Goal: Task Accomplishment & Management: Complete application form

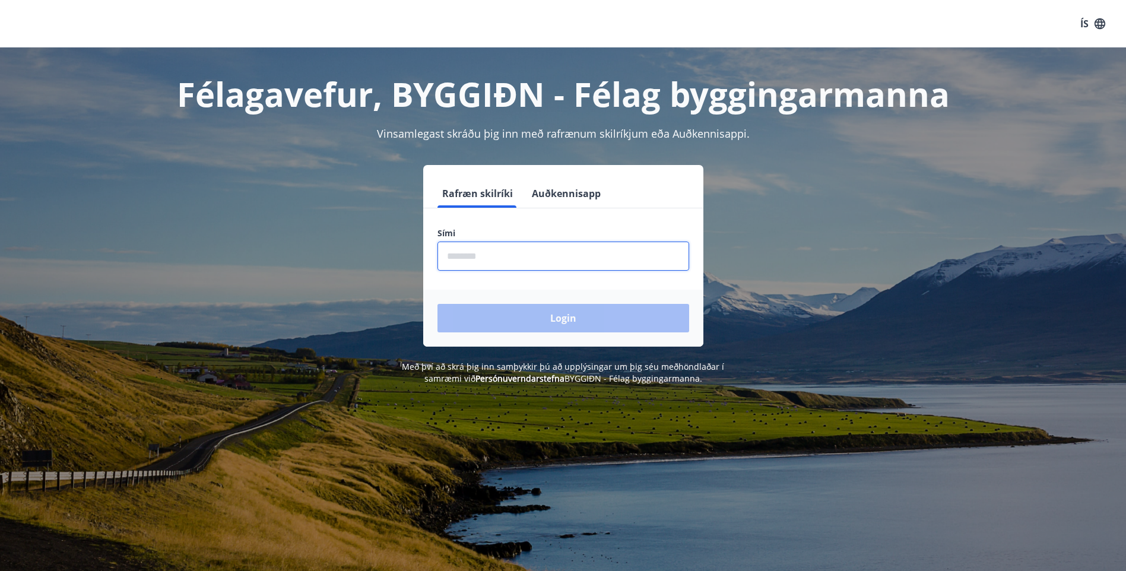
click at [489, 259] on input "phone" at bounding box center [564, 256] width 252 height 29
type input "********"
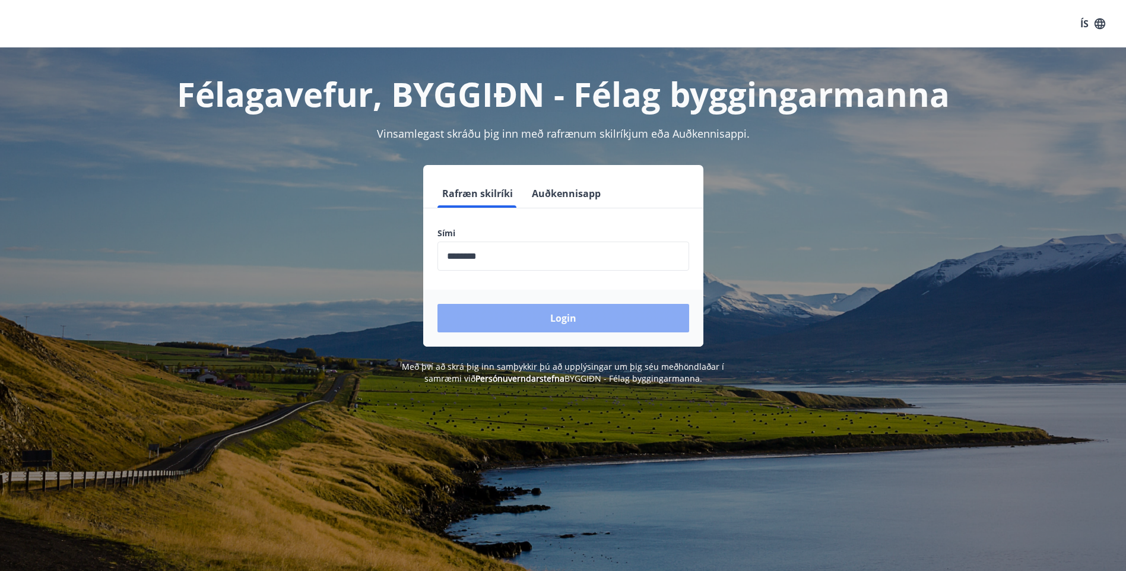
click at [503, 312] on button "Login" at bounding box center [564, 318] width 252 height 29
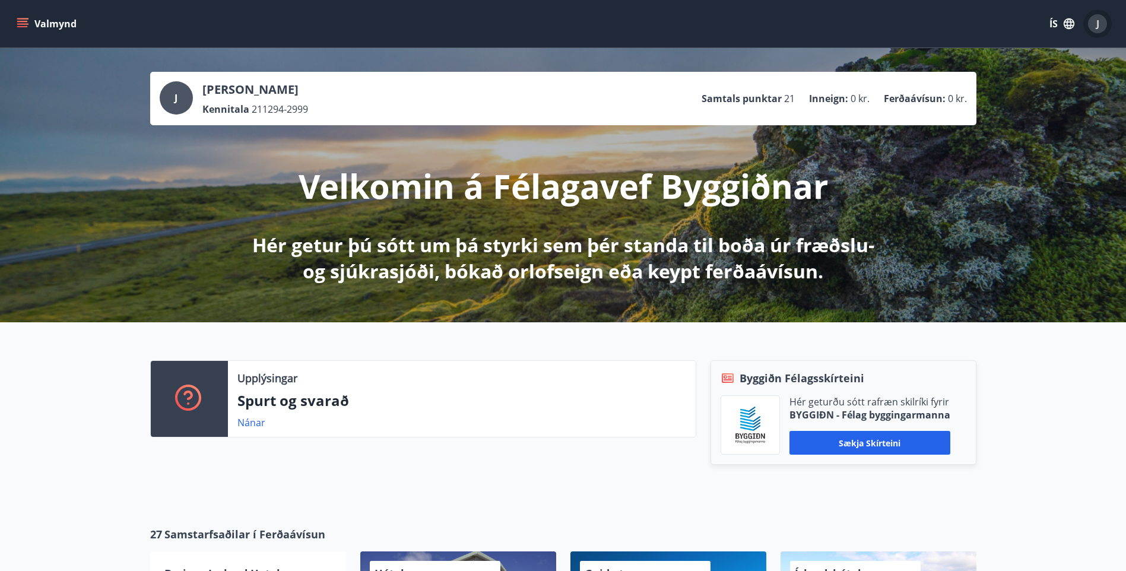
click at [1099, 25] on span "J" at bounding box center [1098, 23] width 3 height 13
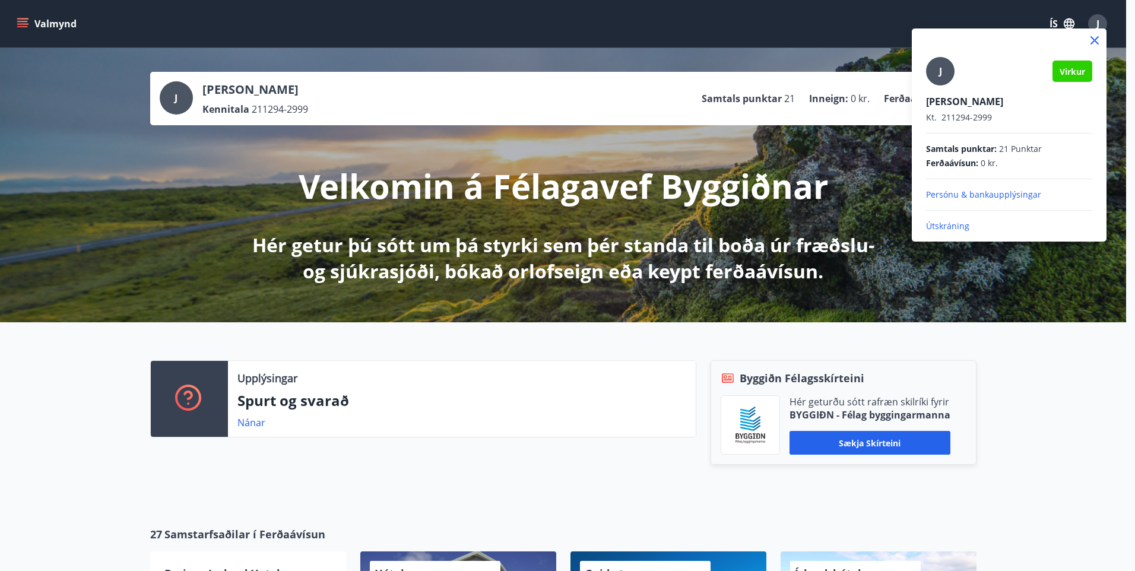
click at [1099, 25] on div at bounding box center [567, 285] width 1135 height 571
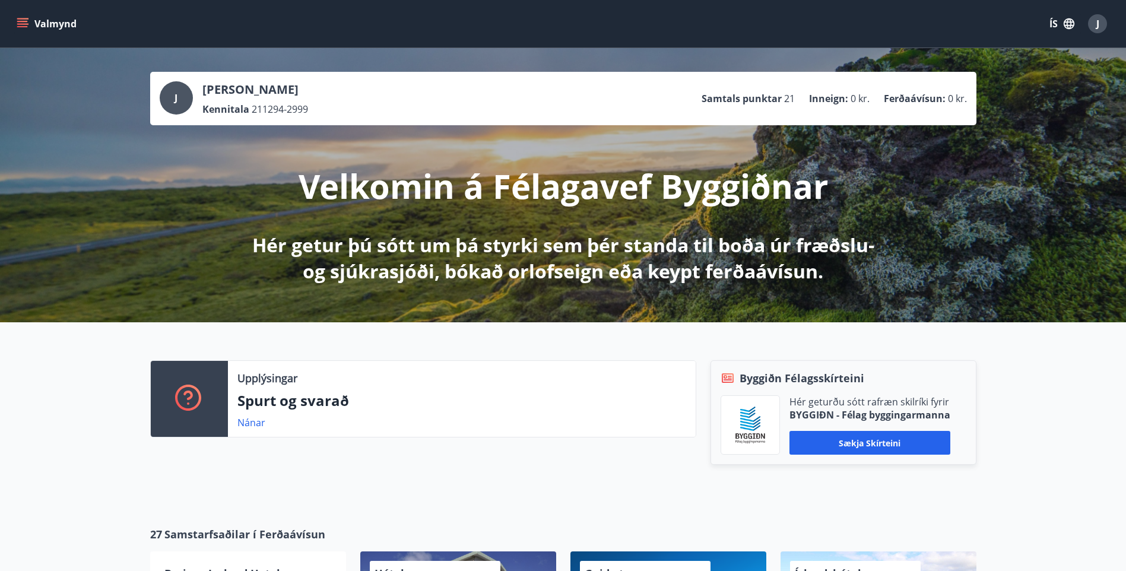
click at [72, 23] on button "Valmynd" at bounding box center [47, 23] width 67 height 21
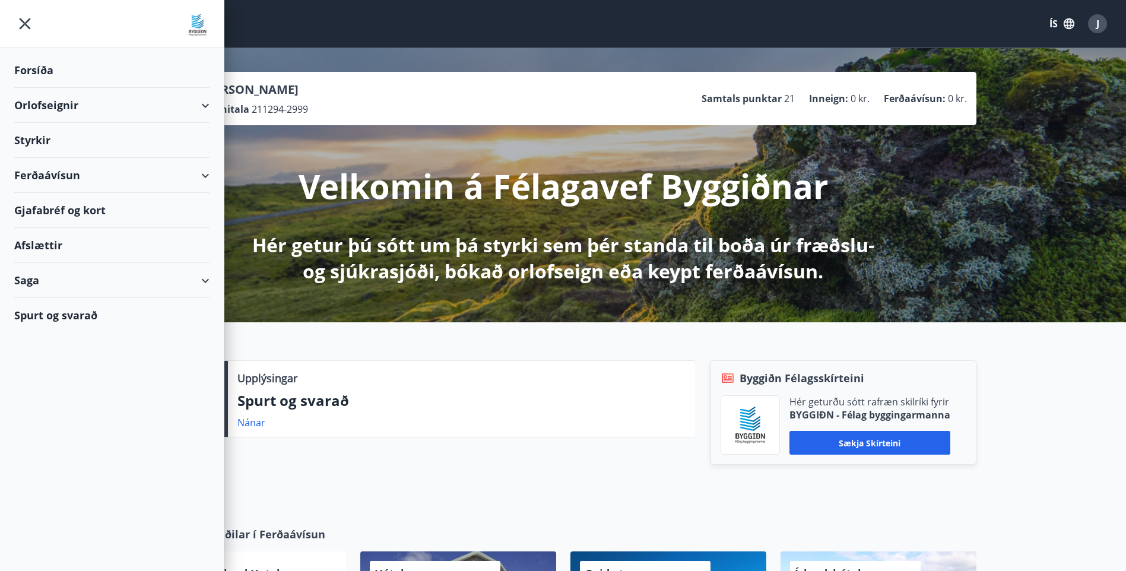
click at [93, 138] on div "Styrkir" at bounding box center [111, 140] width 195 height 35
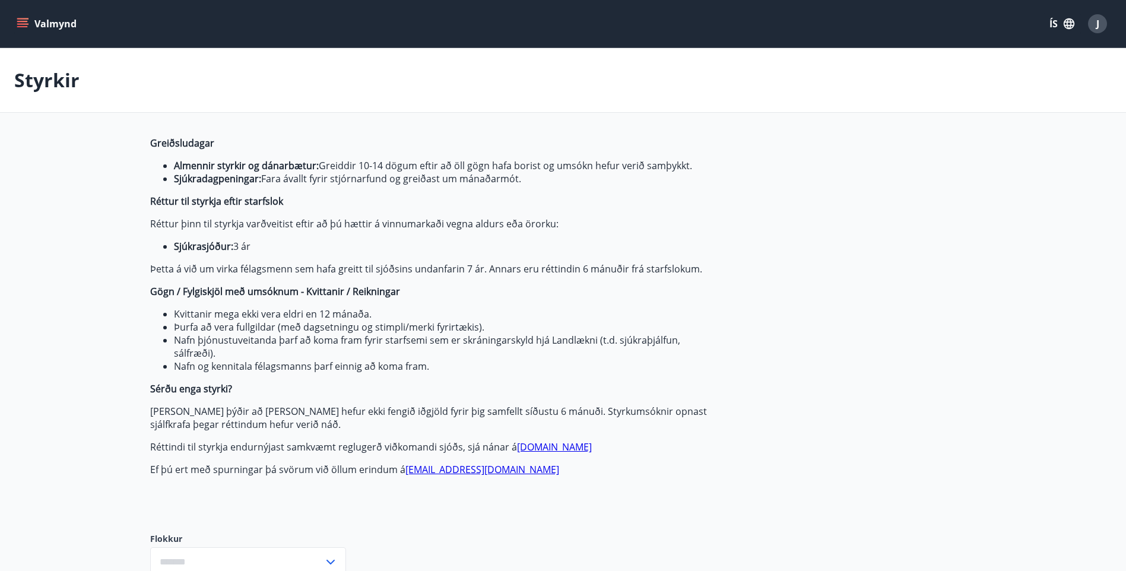
type input "***"
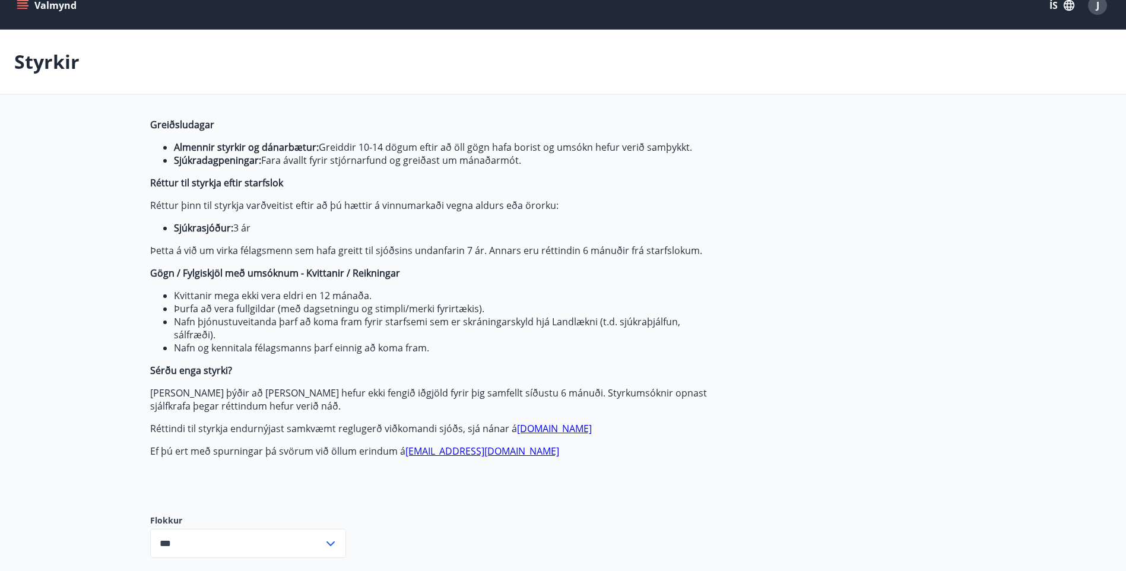
scroll to position [475, 0]
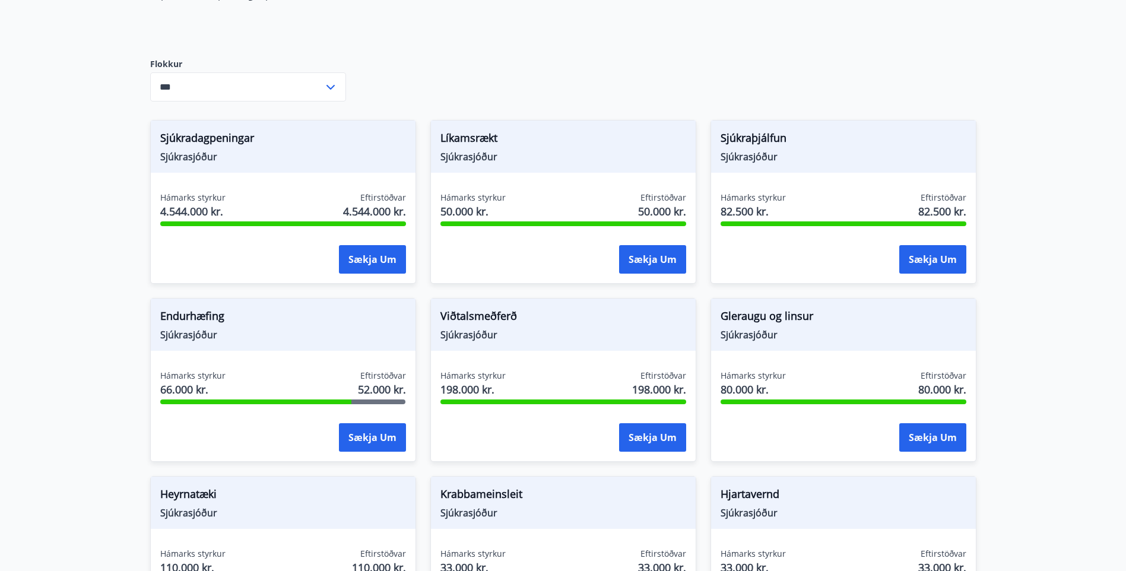
click at [327, 393] on div "Hámarks styrkur 66.000 kr. Eftirstöðvar 52.000 kr." at bounding box center [283, 385] width 246 height 30
click at [208, 319] on span "Endurhæfing" at bounding box center [283, 318] width 246 height 20
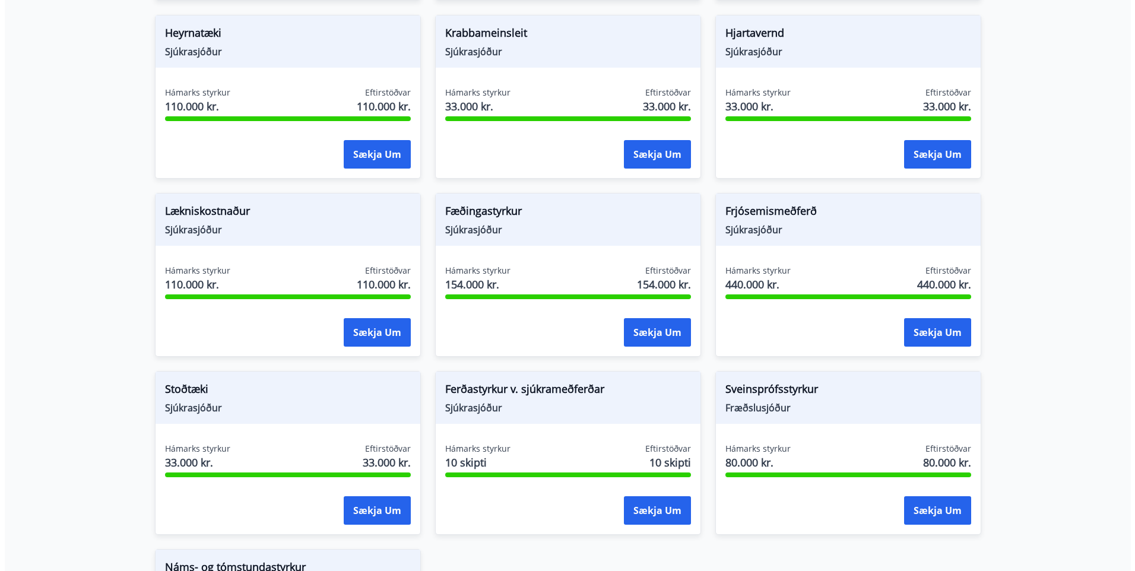
scroll to position [1128, 0]
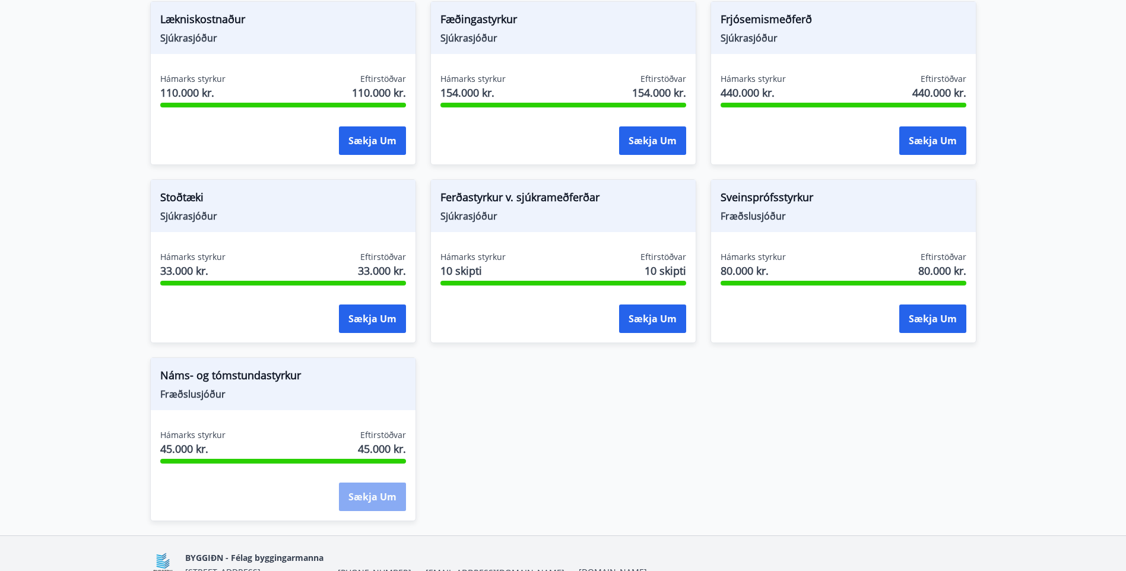
click at [375, 502] on button "Sækja um" at bounding box center [372, 497] width 67 height 29
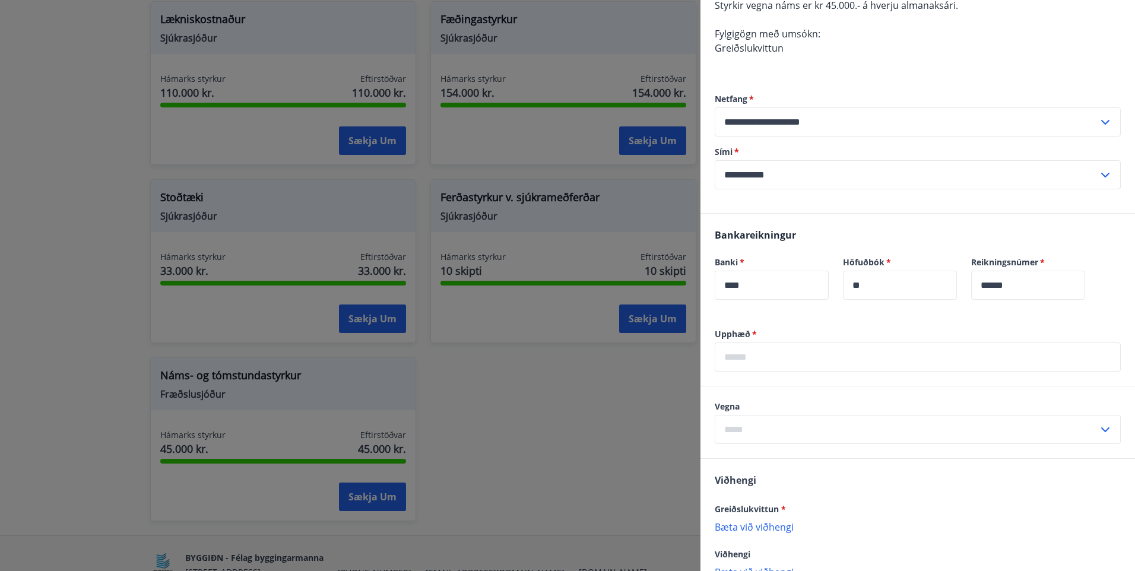
scroll to position [178, 0]
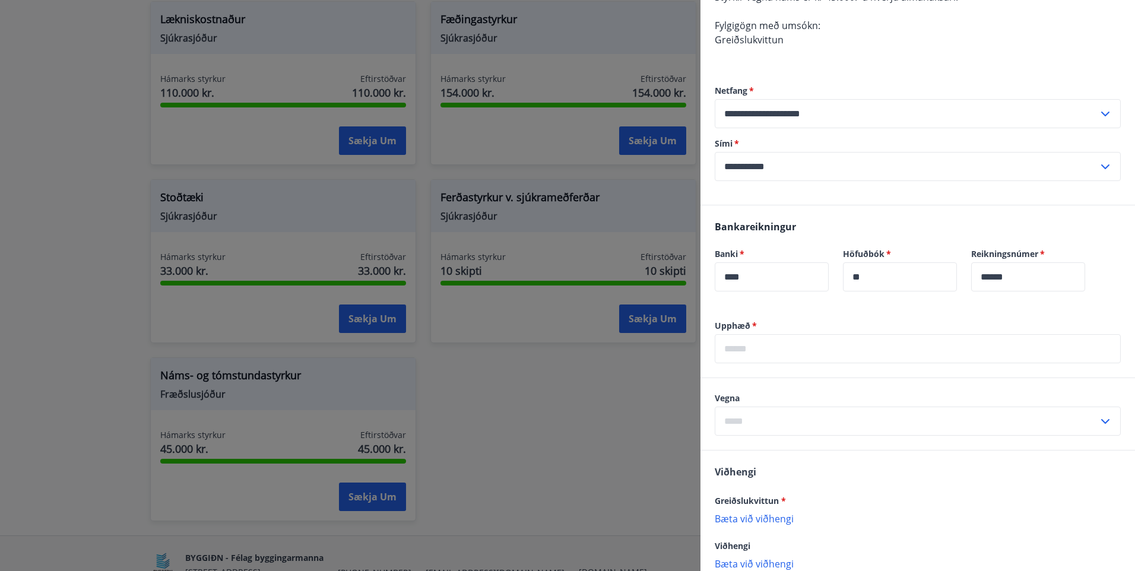
click at [778, 349] on input "text" at bounding box center [918, 348] width 406 height 29
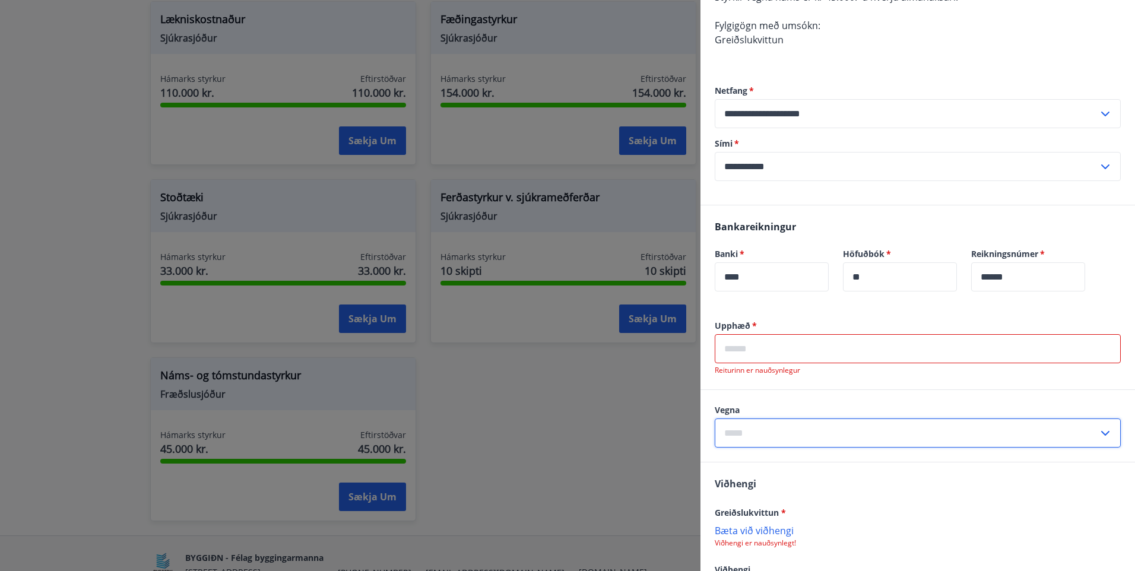
click at [844, 418] on div "Vegna ​" at bounding box center [918, 425] width 406 height 43
click at [849, 423] on input "text" at bounding box center [907, 433] width 384 height 29
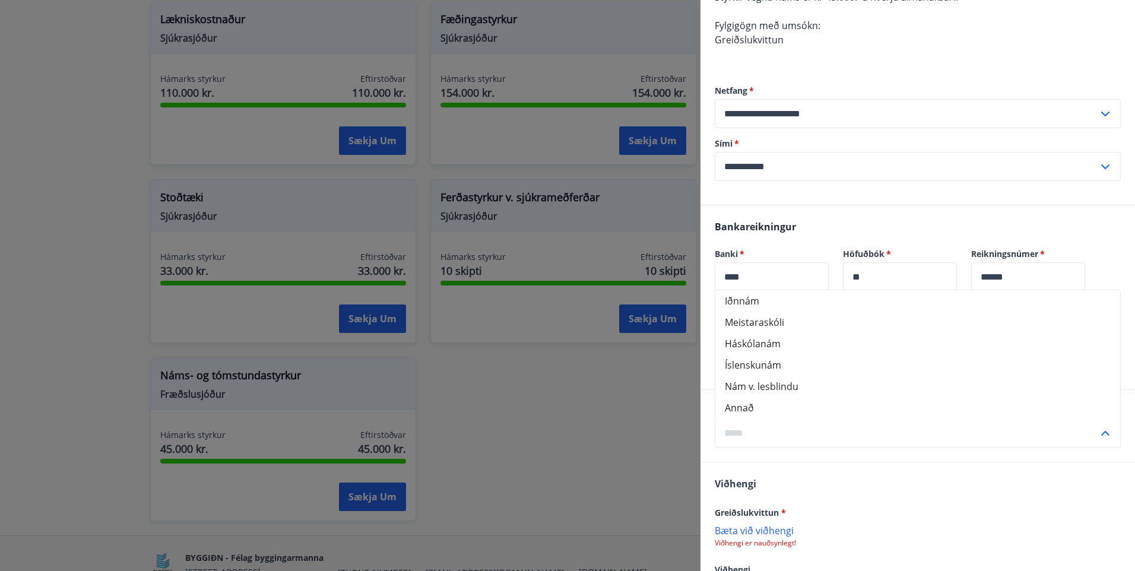
click at [790, 322] on li "Meistaraskóli" at bounding box center [918, 322] width 405 height 21
type input "**********"
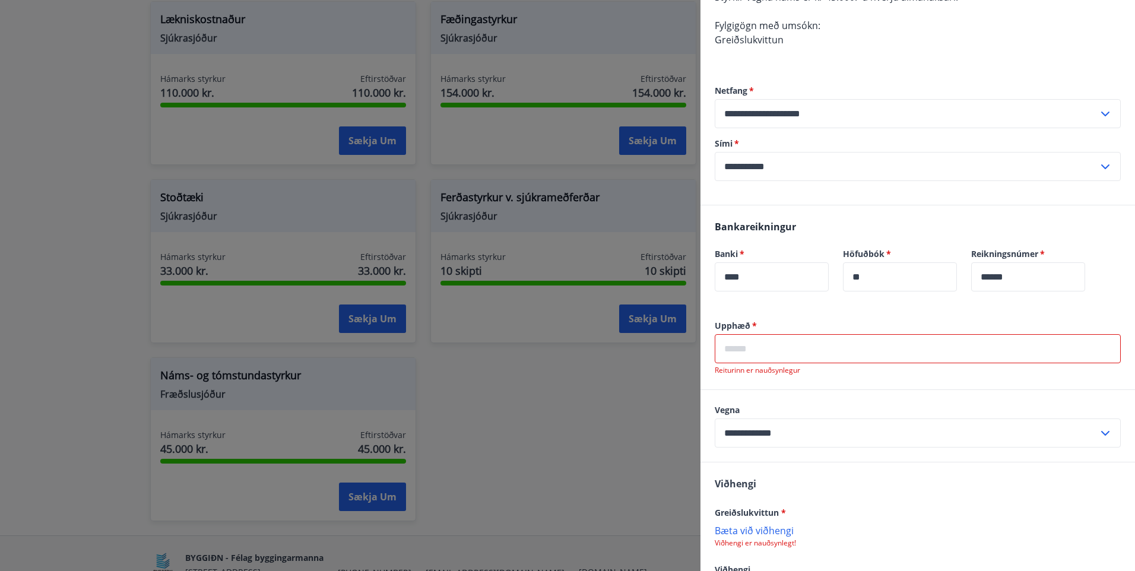
click at [758, 355] on input "text" at bounding box center [918, 348] width 406 height 29
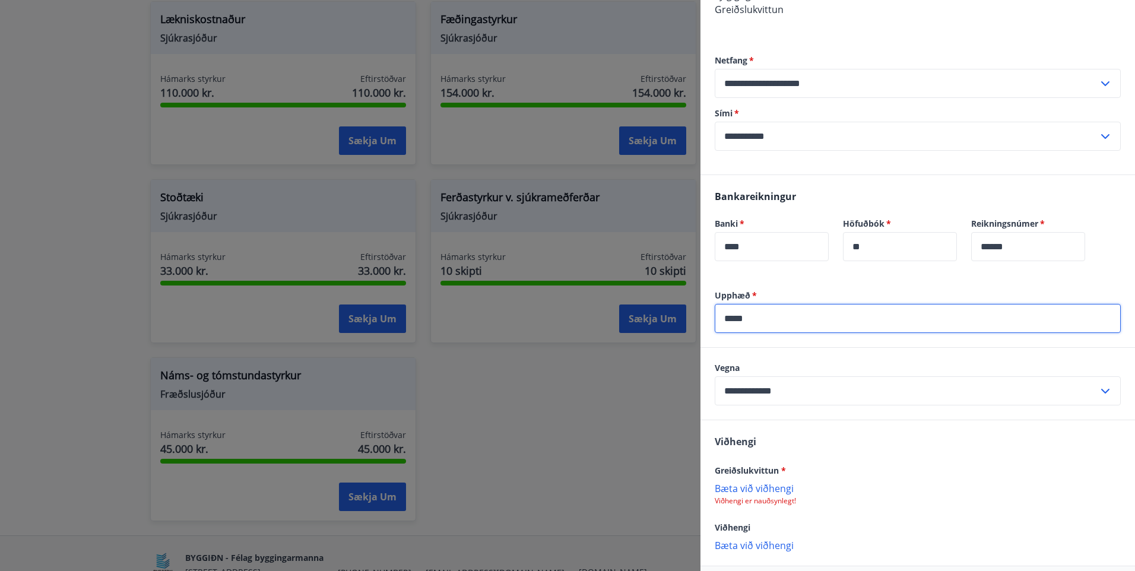
scroll to position [262, 0]
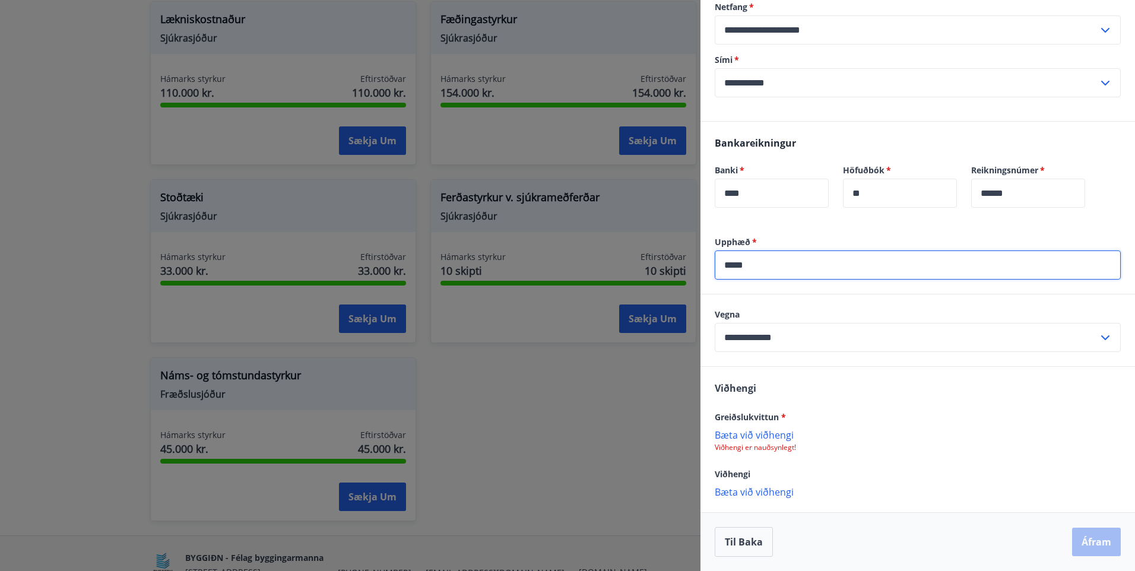
type input "*****"
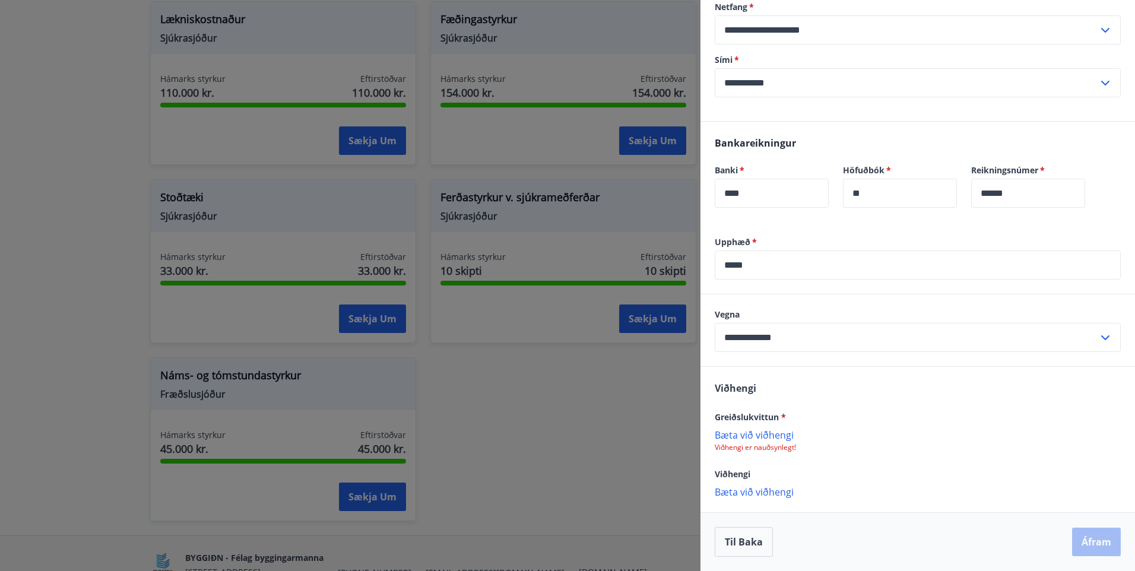
click at [781, 433] on p "Bæta við viðhengi" at bounding box center [918, 435] width 406 height 12
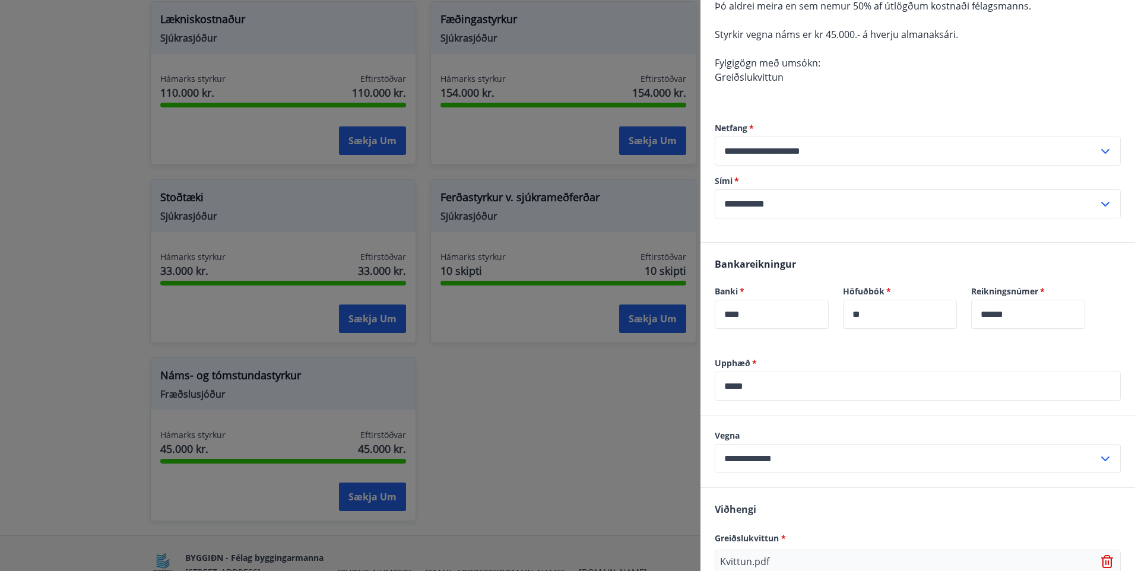
scroll to position [263, 0]
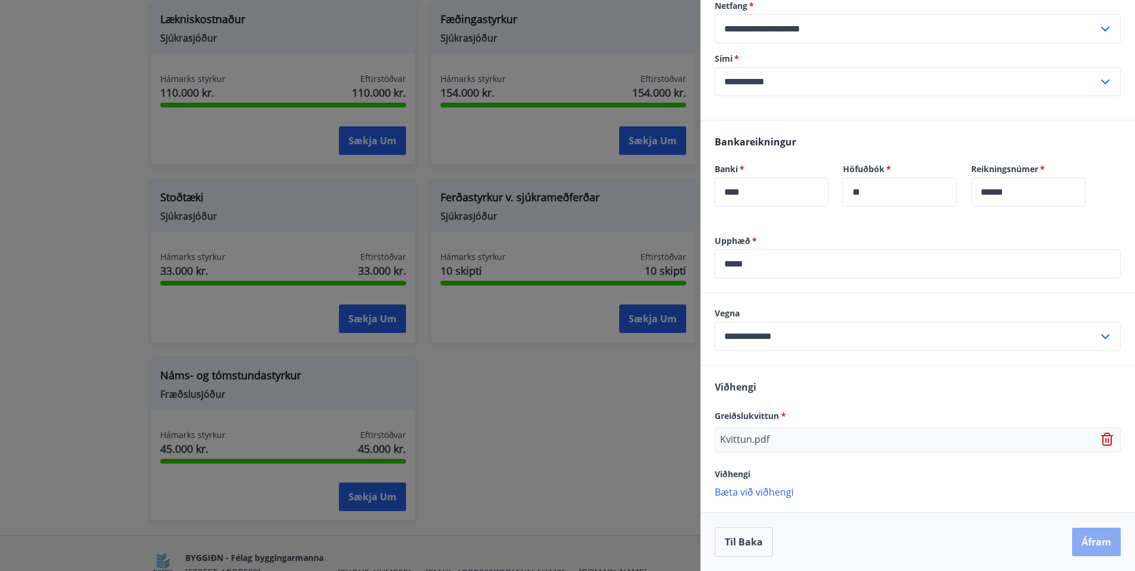
click at [1099, 538] on button "Áfram" at bounding box center [1096, 542] width 49 height 29
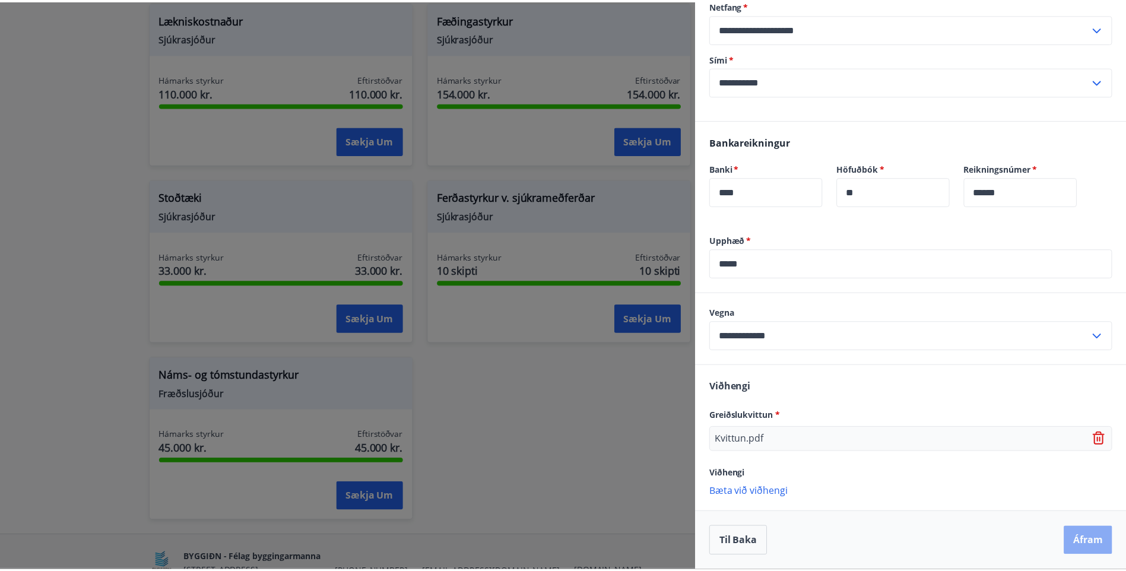
scroll to position [0, 0]
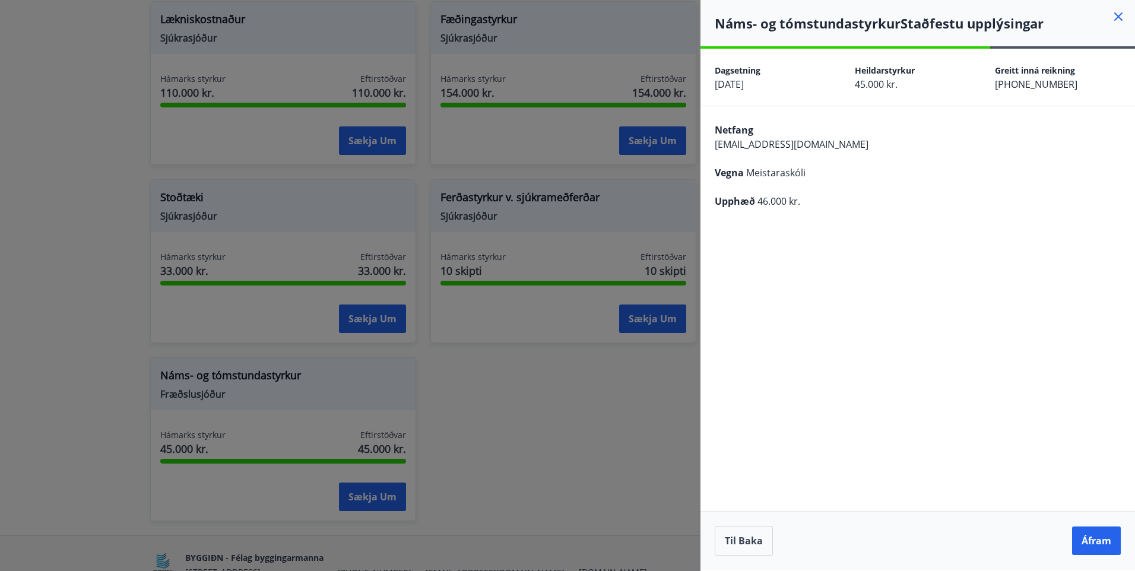
click at [1099, 538] on button "Áfram" at bounding box center [1096, 541] width 49 height 29
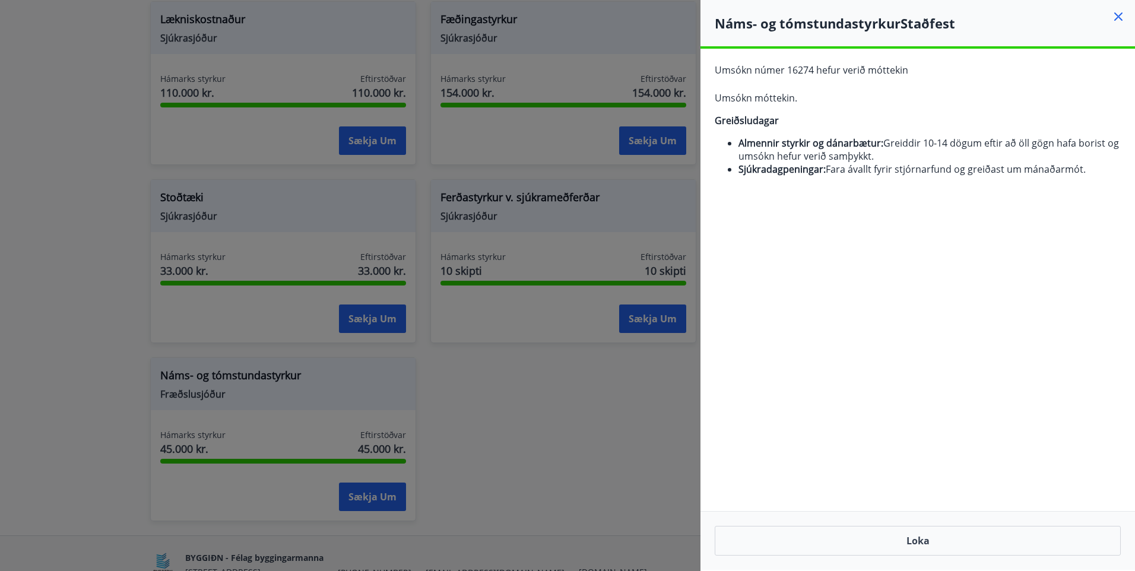
click at [1116, 16] on icon at bounding box center [1119, 17] width 14 height 14
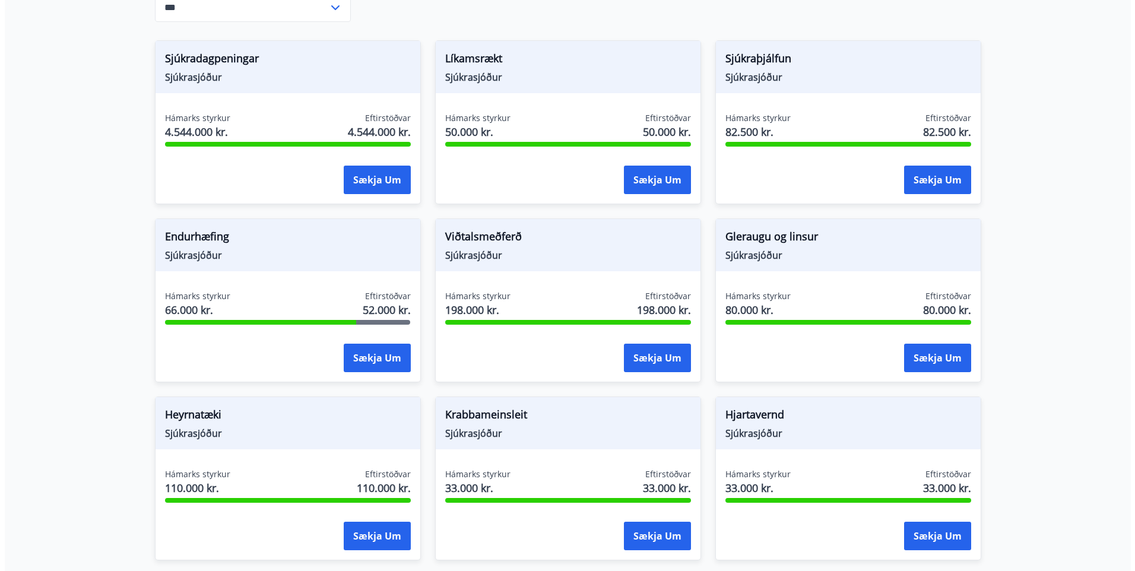
scroll to position [534, 0]
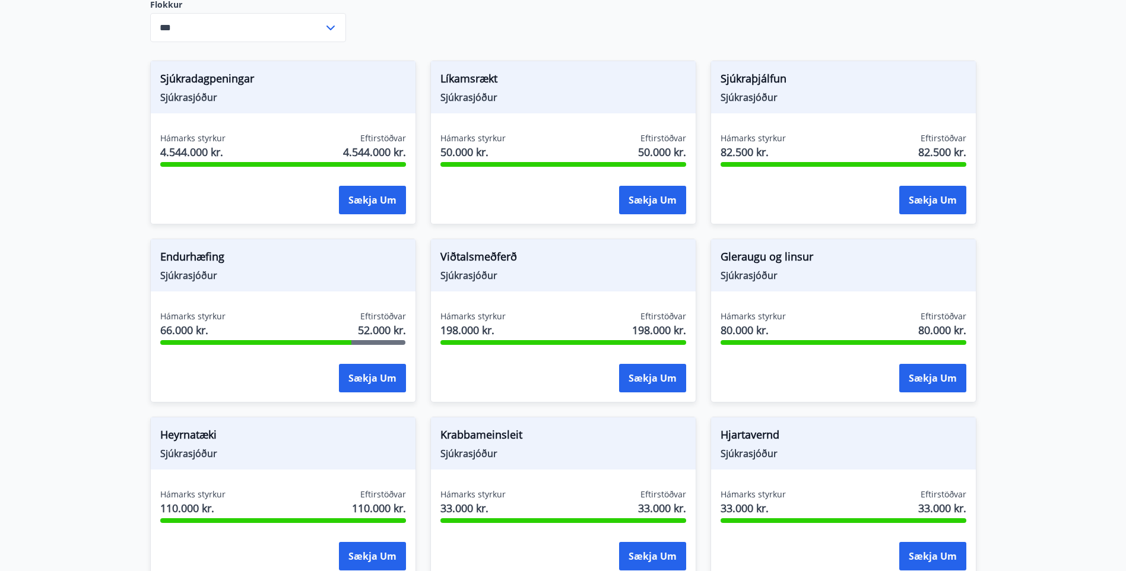
click at [324, 314] on div "Hámarks styrkur 66.000 kr. Eftirstöðvar 52.000 kr." at bounding box center [283, 326] width 246 height 30
click at [211, 260] on span "Endurhæfing" at bounding box center [283, 259] width 246 height 20
click at [365, 388] on button "Sækja um" at bounding box center [372, 378] width 67 height 29
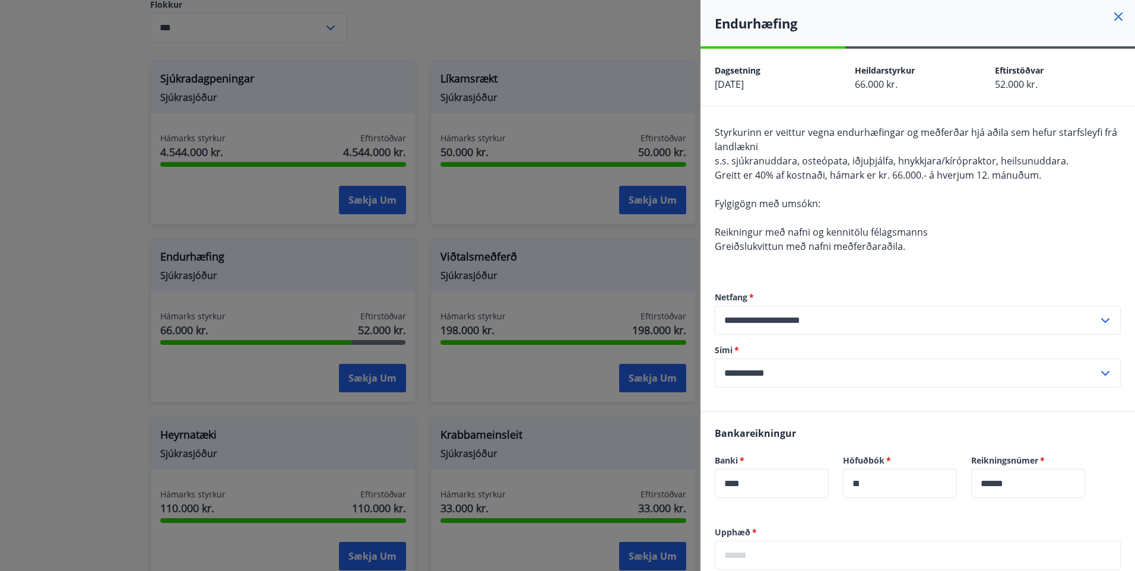
click at [102, 327] on div at bounding box center [567, 285] width 1135 height 571
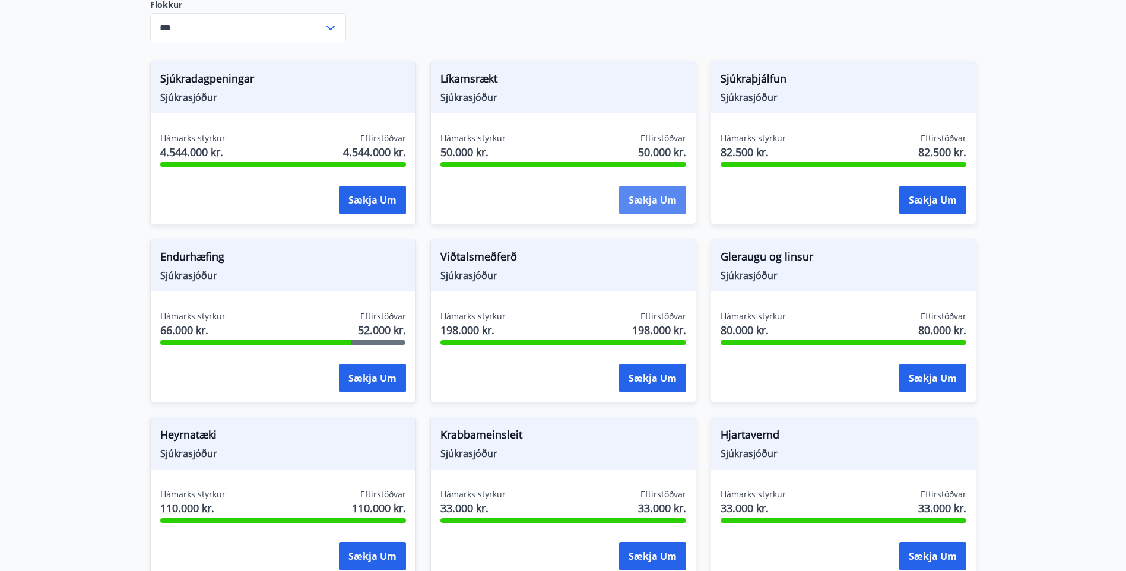
click at [628, 189] on button "Sækja um" at bounding box center [652, 200] width 67 height 29
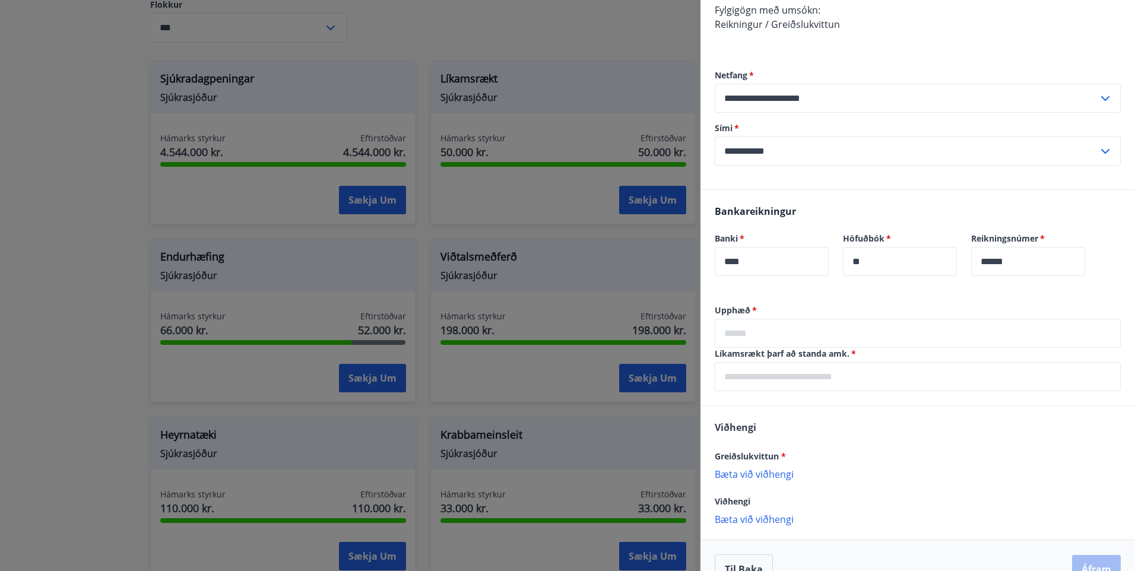
scroll to position [238, 0]
drag, startPoint x: 753, startPoint y: 325, endPoint x: 754, endPoint y: 334, distance: 8.9
click at [754, 334] on input "text" at bounding box center [918, 332] width 406 height 29
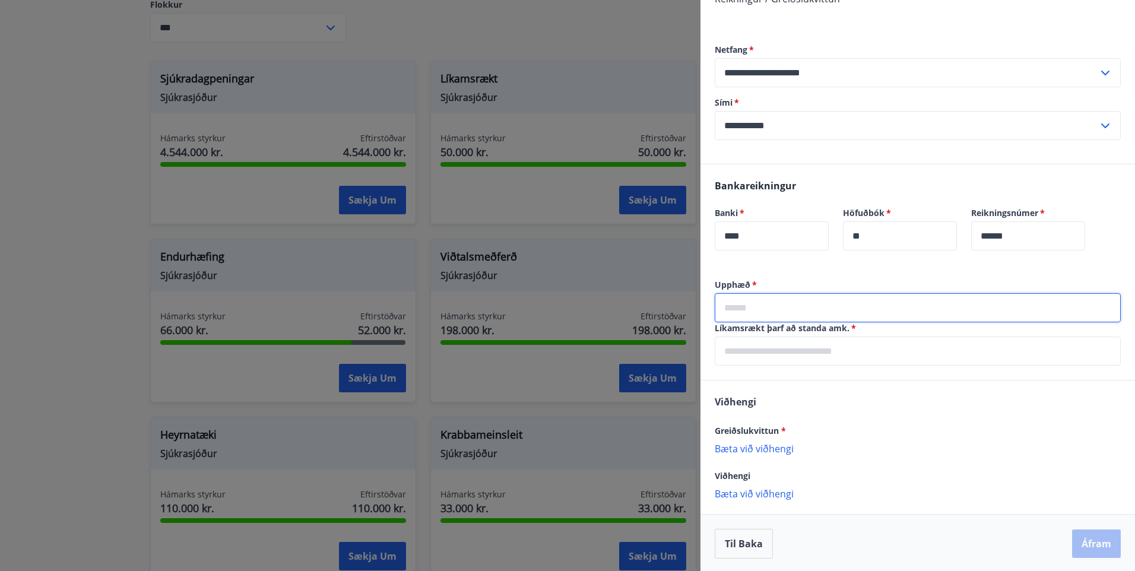
scroll to position [264, 0]
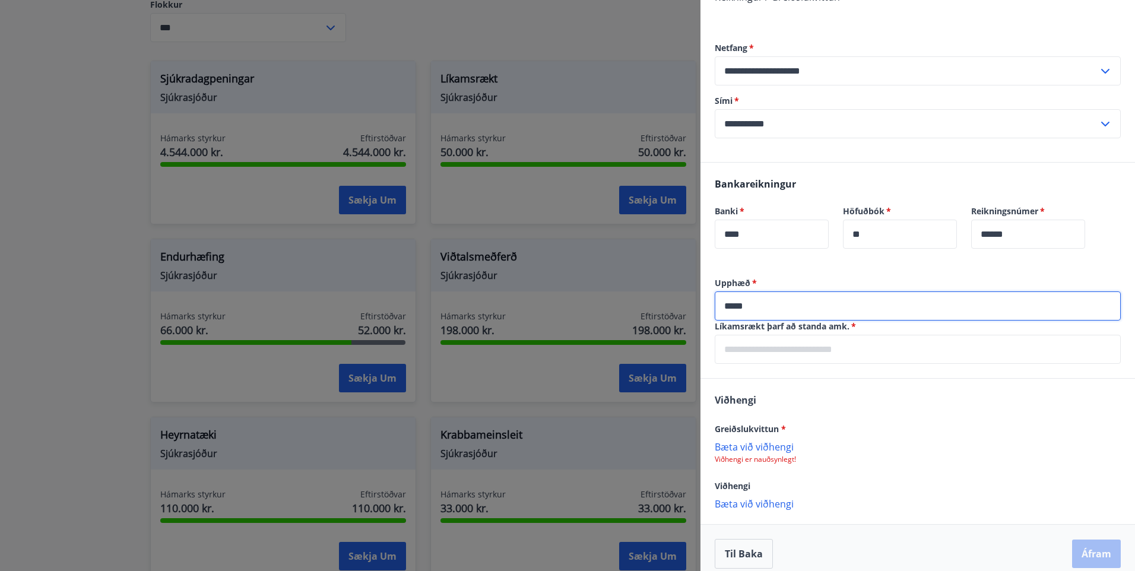
type input "*****"
click at [822, 362] on input "text" at bounding box center [918, 349] width 406 height 29
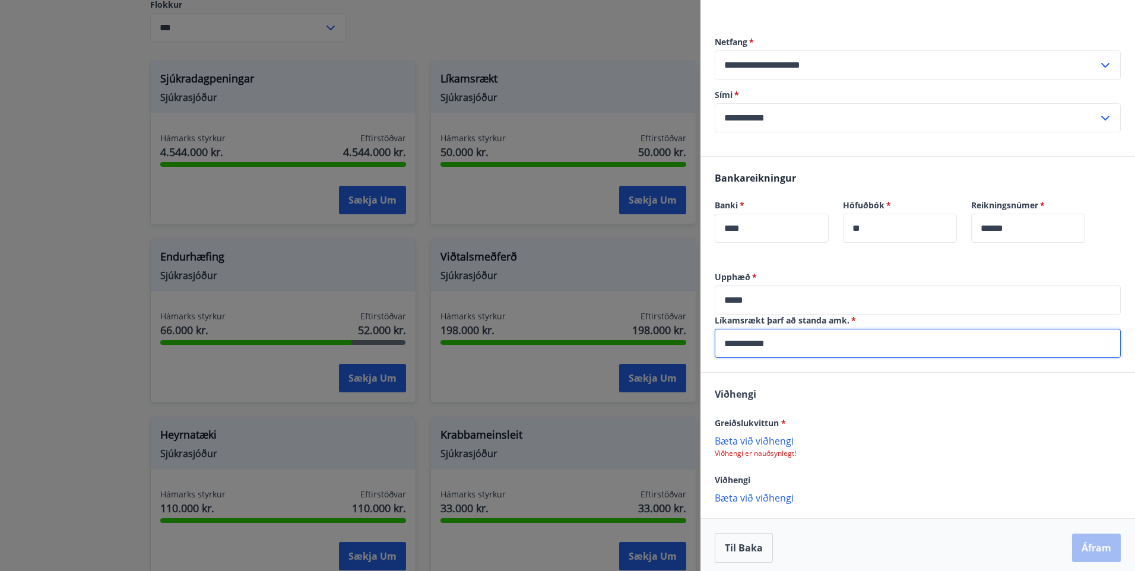
scroll to position [276, 0]
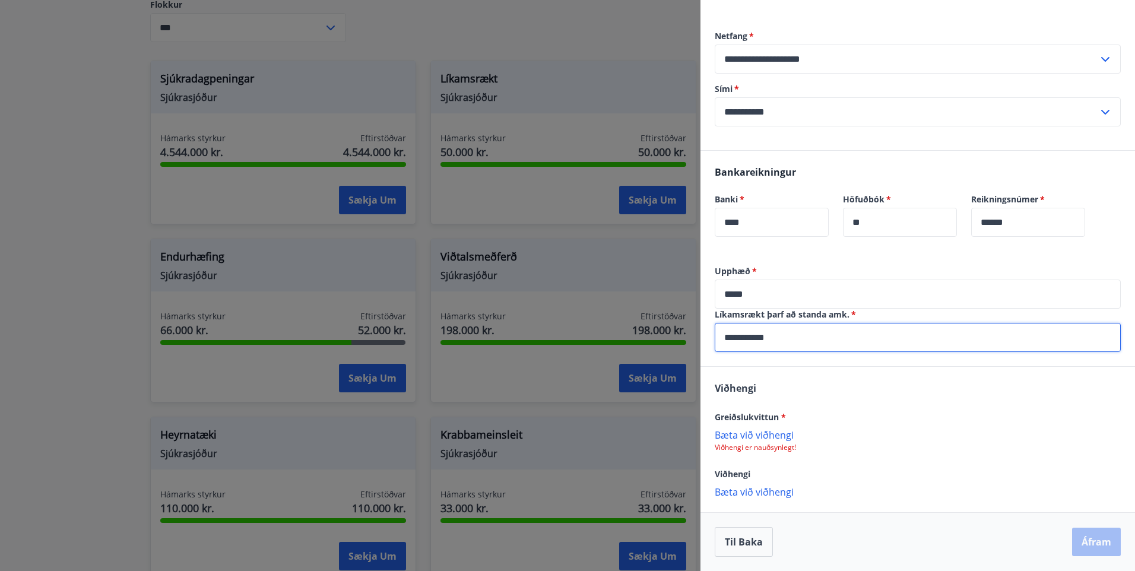
type input "**********"
click at [782, 435] on p "Bæta við viðhengi" at bounding box center [918, 435] width 406 height 12
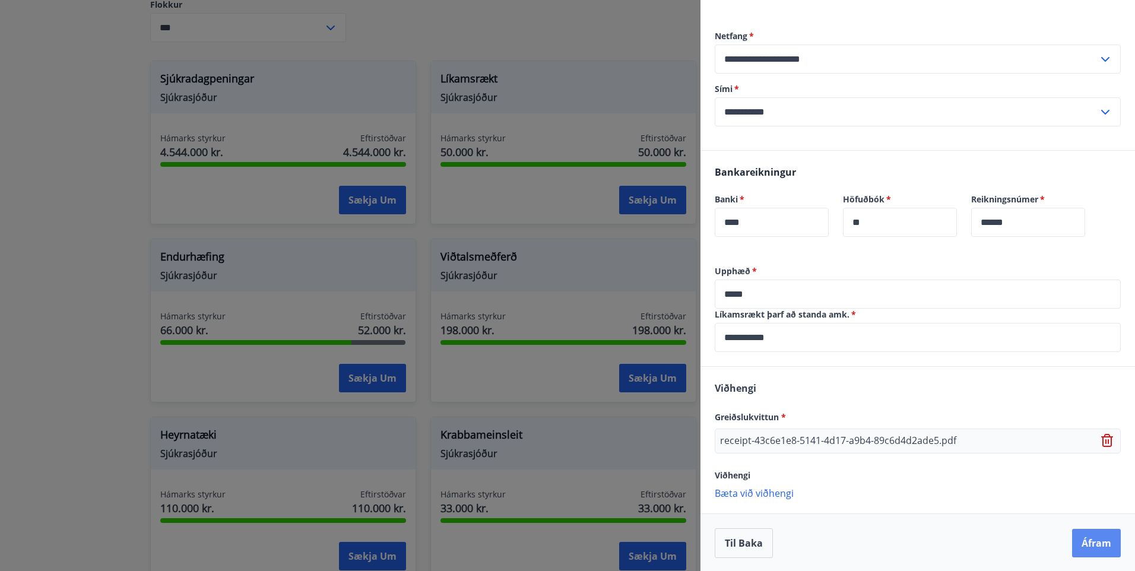
click at [1097, 541] on button "Áfram" at bounding box center [1096, 543] width 49 height 29
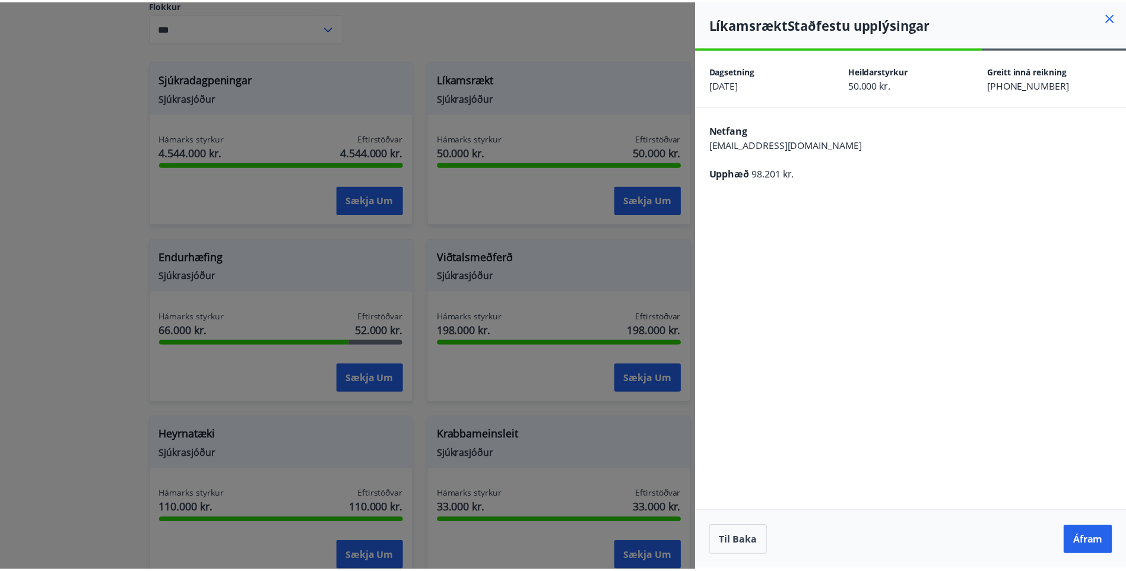
scroll to position [0, 0]
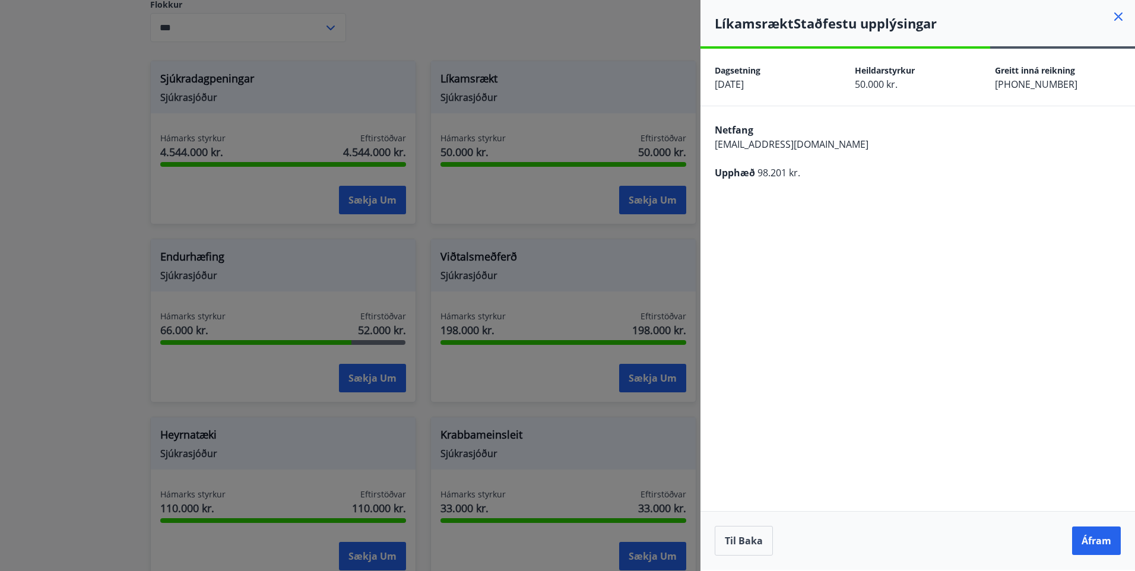
click at [1097, 541] on button "Áfram" at bounding box center [1096, 541] width 49 height 29
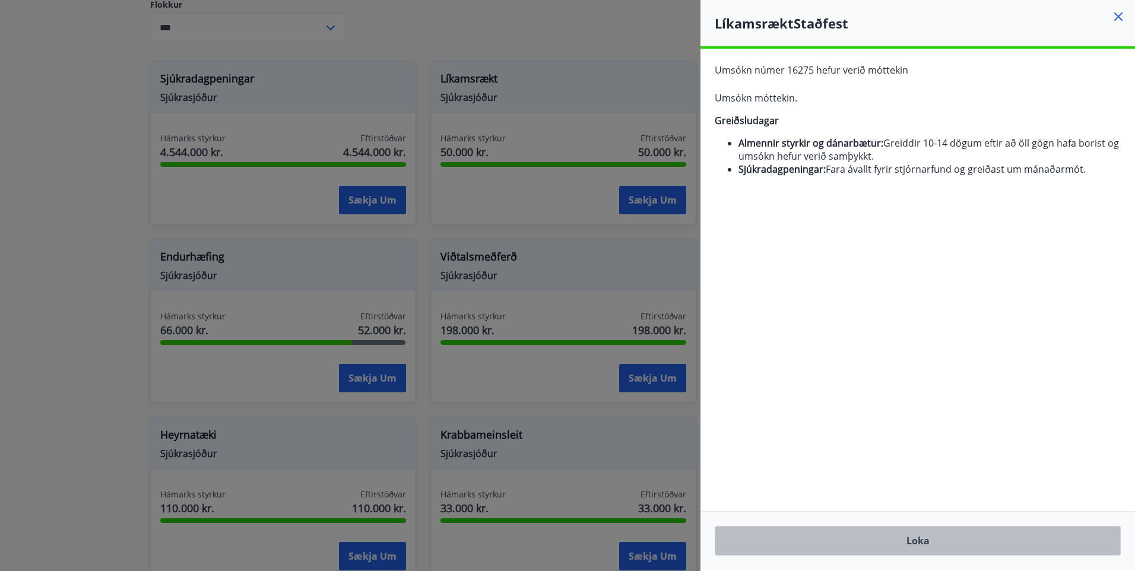
click at [941, 547] on button "Loka" at bounding box center [918, 541] width 406 height 30
